Goal: Download file/media

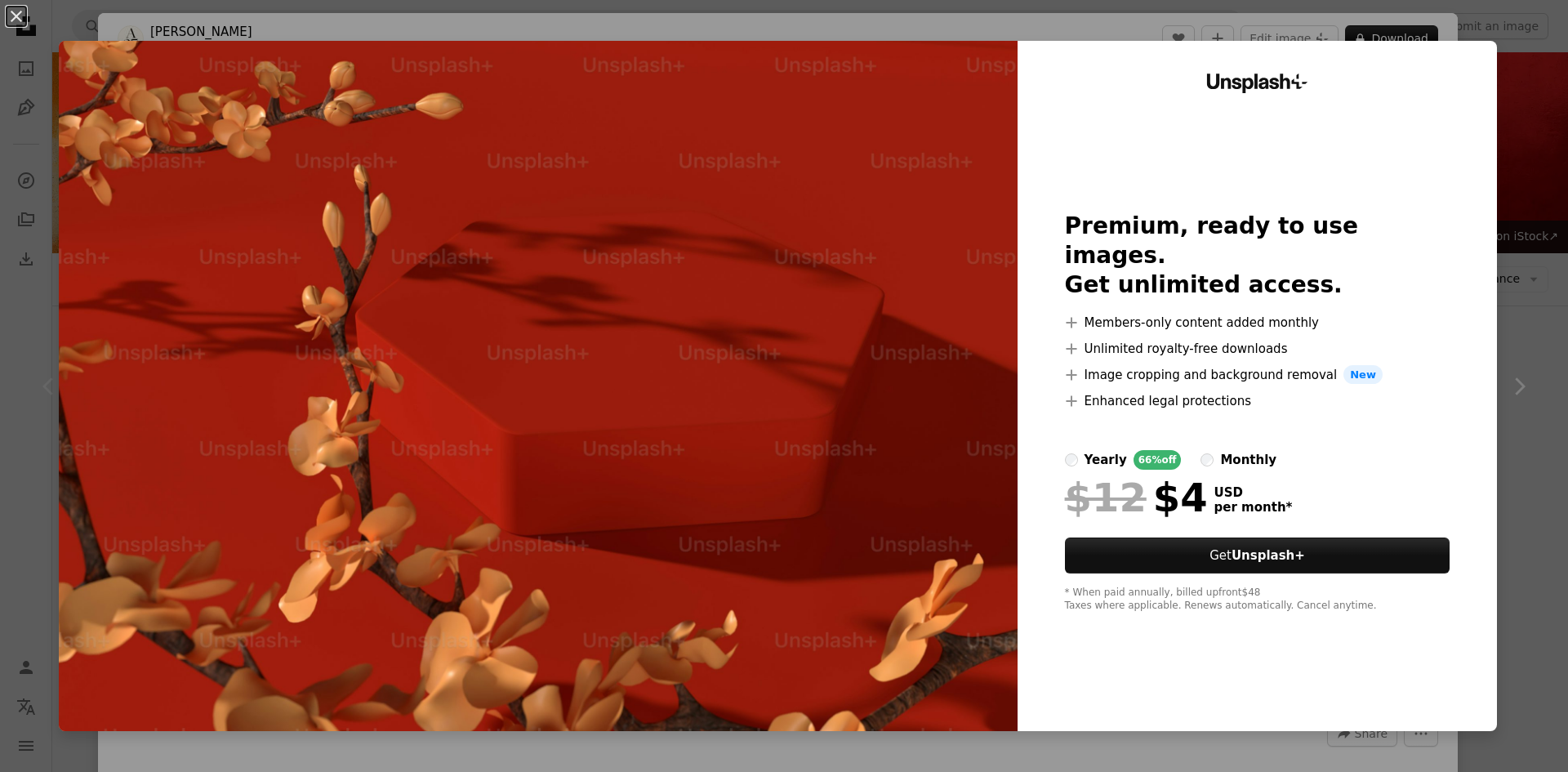
scroll to position [82, 0]
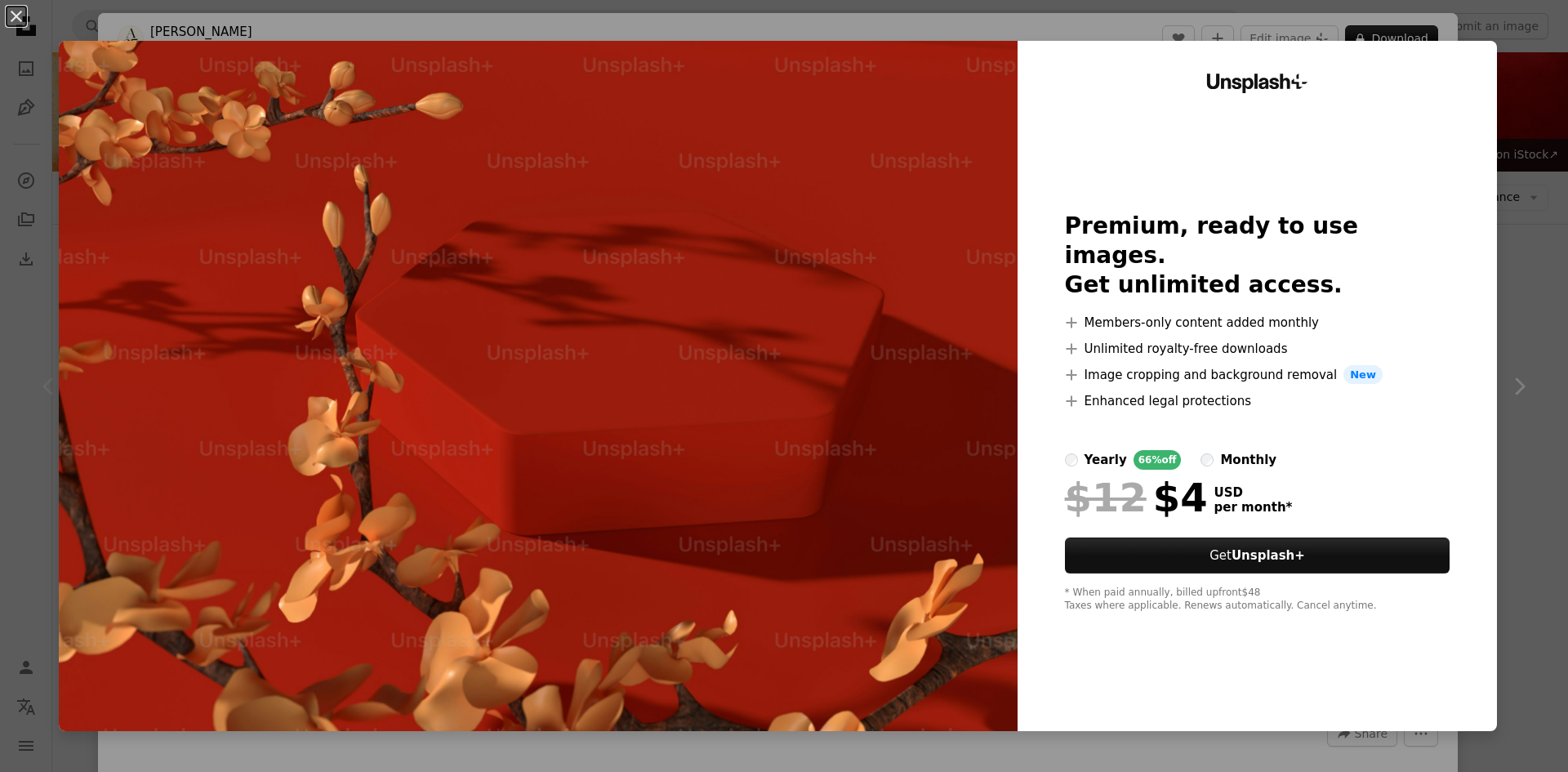
click at [1499, 350] on div "An X shape Unsplash+ Premium, ready to use images. Get unlimited access. A plus…" at bounding box center [784, 386] width 1568 height 772
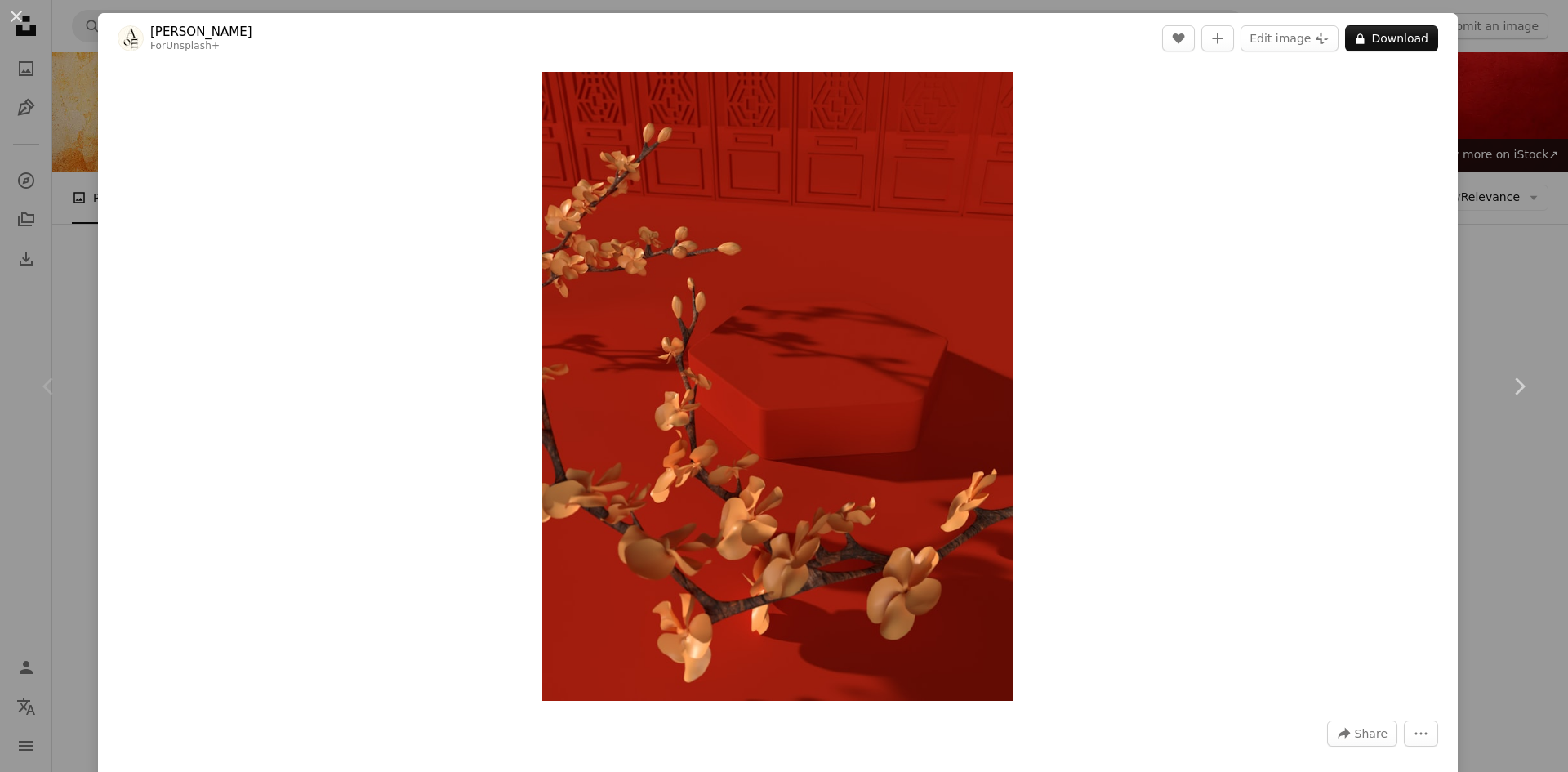
click at [80, 246] on div "An X shape Chevron left Chevron right [PERSON_NAME] For Unsplash+ A heart A plu…" at bounding box center [784, 386] width 1568 height 772
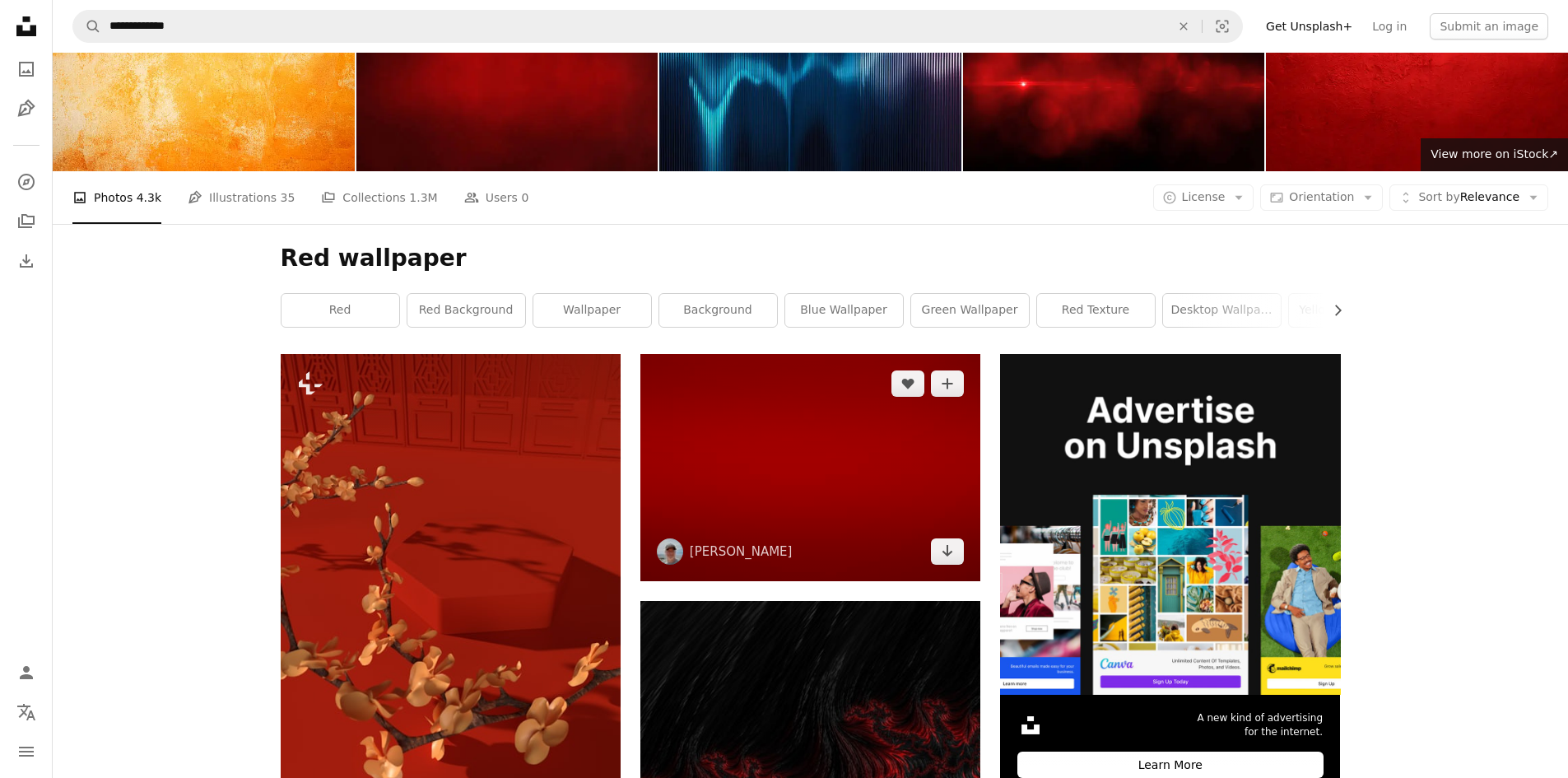
click at [811, 354] on img at bounding box center [810, 467] width 340 height 227
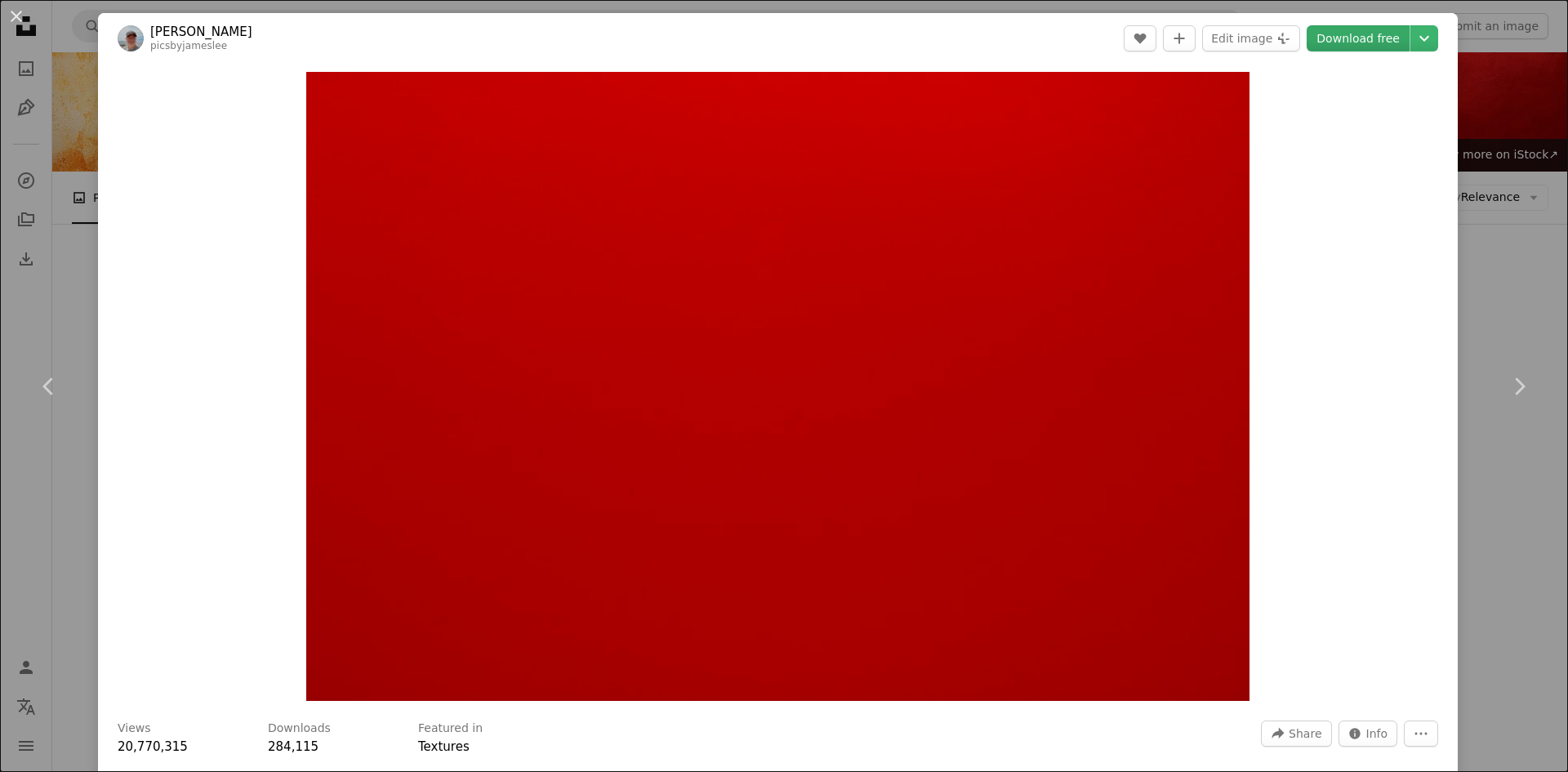
click at [1346, 38] on link "Download free" at bounding box center [1358, 38] width 103 height 26
